Goal: Find contact information: Find contact information

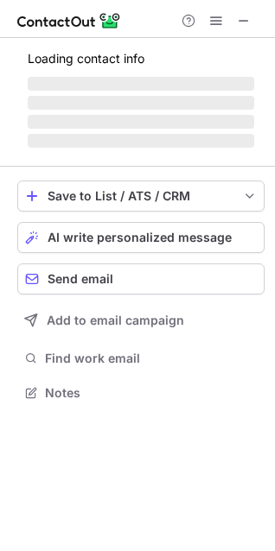
scroll to position [376, 275]
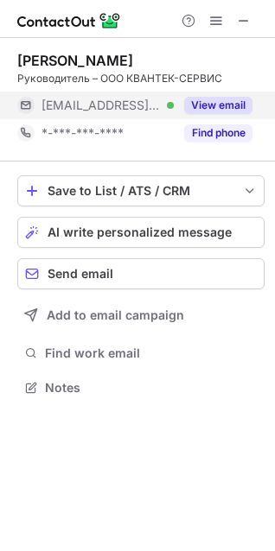
click at [225, 104] on button "View email" at bounding box center [218, 105] width 68 height 17
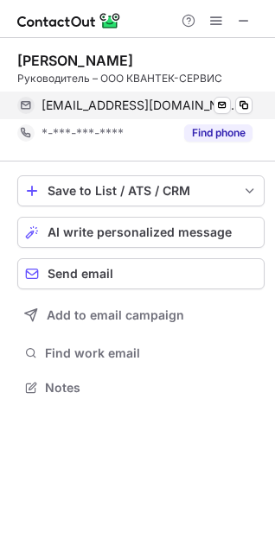
click at [252, 104] on div "skozhikhov@inbox.ru Verified Send email Copy" at bounding box center [134, 106] width 235 height 28
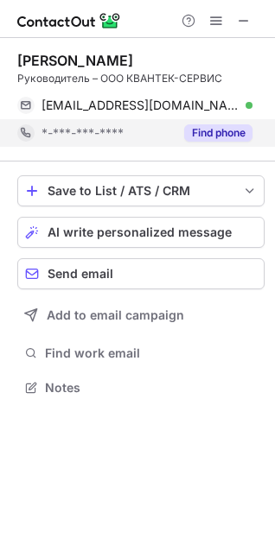
click at [236, 139] on button "Find phone" at bounding box center [218, 132] width 68 height 17
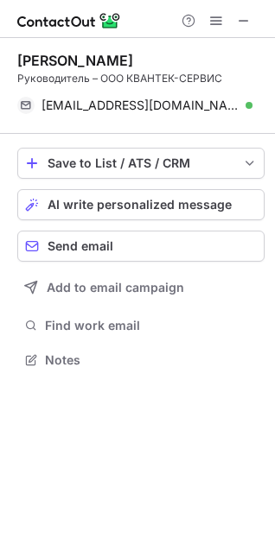
scroll to position [348, 275]
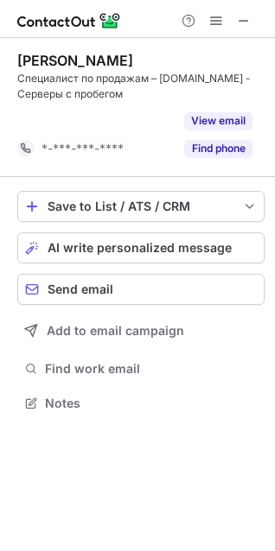
scroll to position [364, 275]
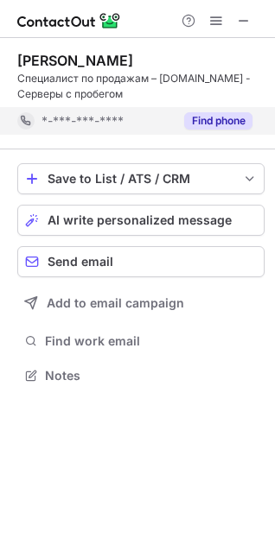
click at [234, 127] on button "Find phone" at bounding box center [218, 120] width 68 height 17
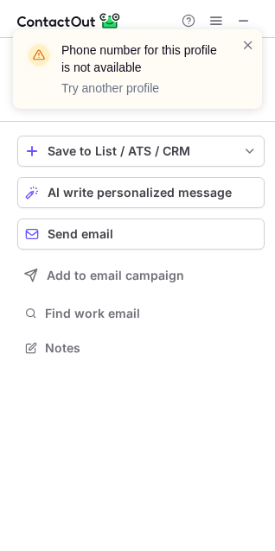
scroll to position [336, 275]
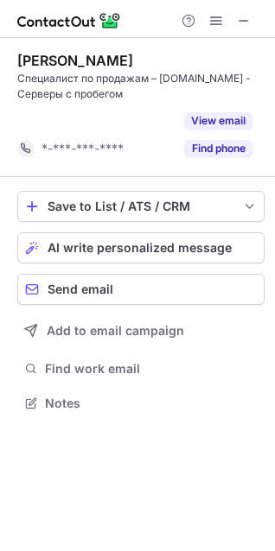
scroll to position [364, 275]
